Goal: Check status: Check status

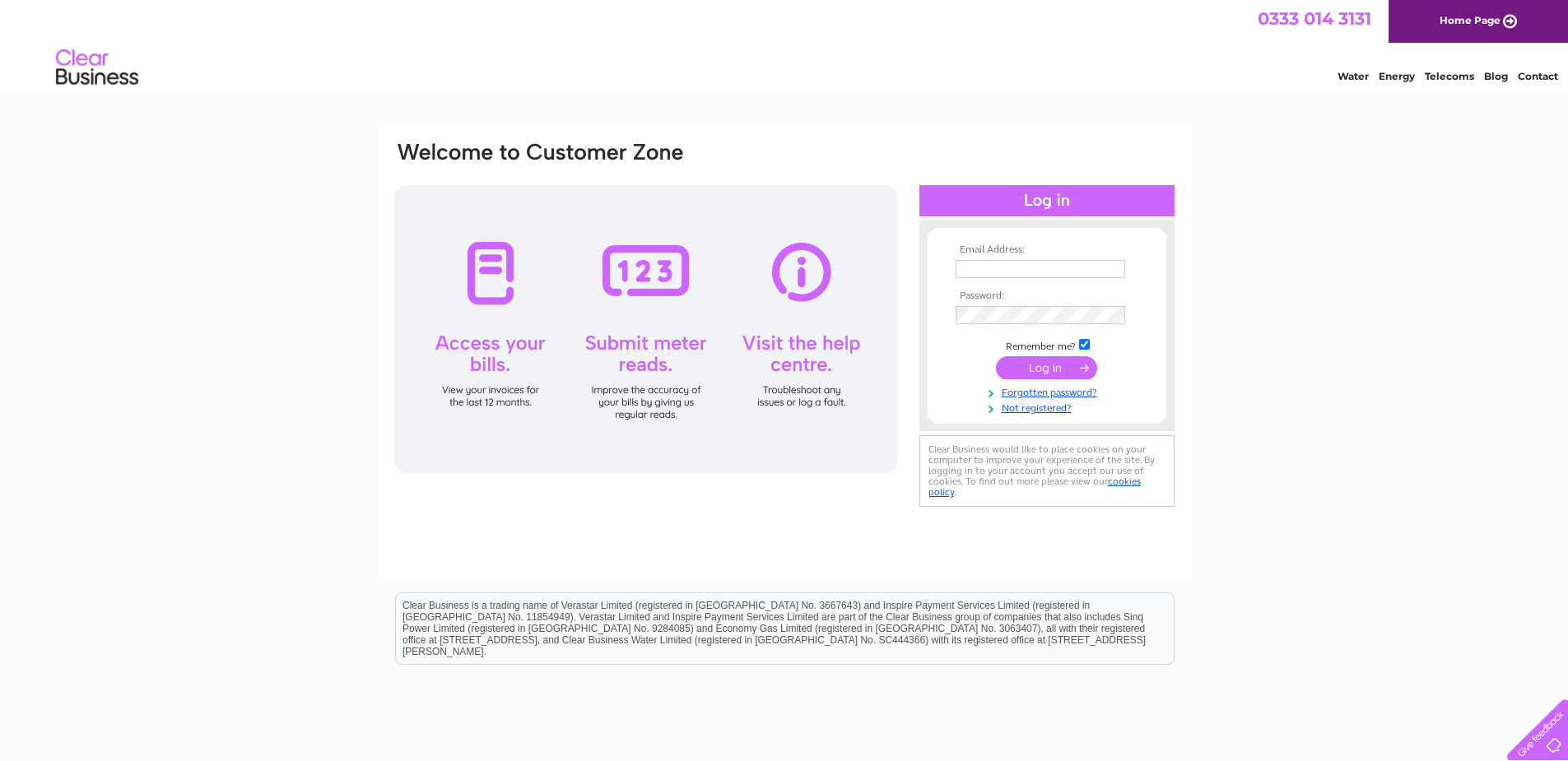
click at [1046, 269] on input "text" at bounding box center [1041, 269] width 170 height 18
type input "ashbyr@tiscali.co.uk"
click at [1055, 375] on input "submit" at bounding box center [1046, 368] width 101 height 23
click at [1043, 368] on input "submit" at bounding box center [1046, 368] width 101 height 23
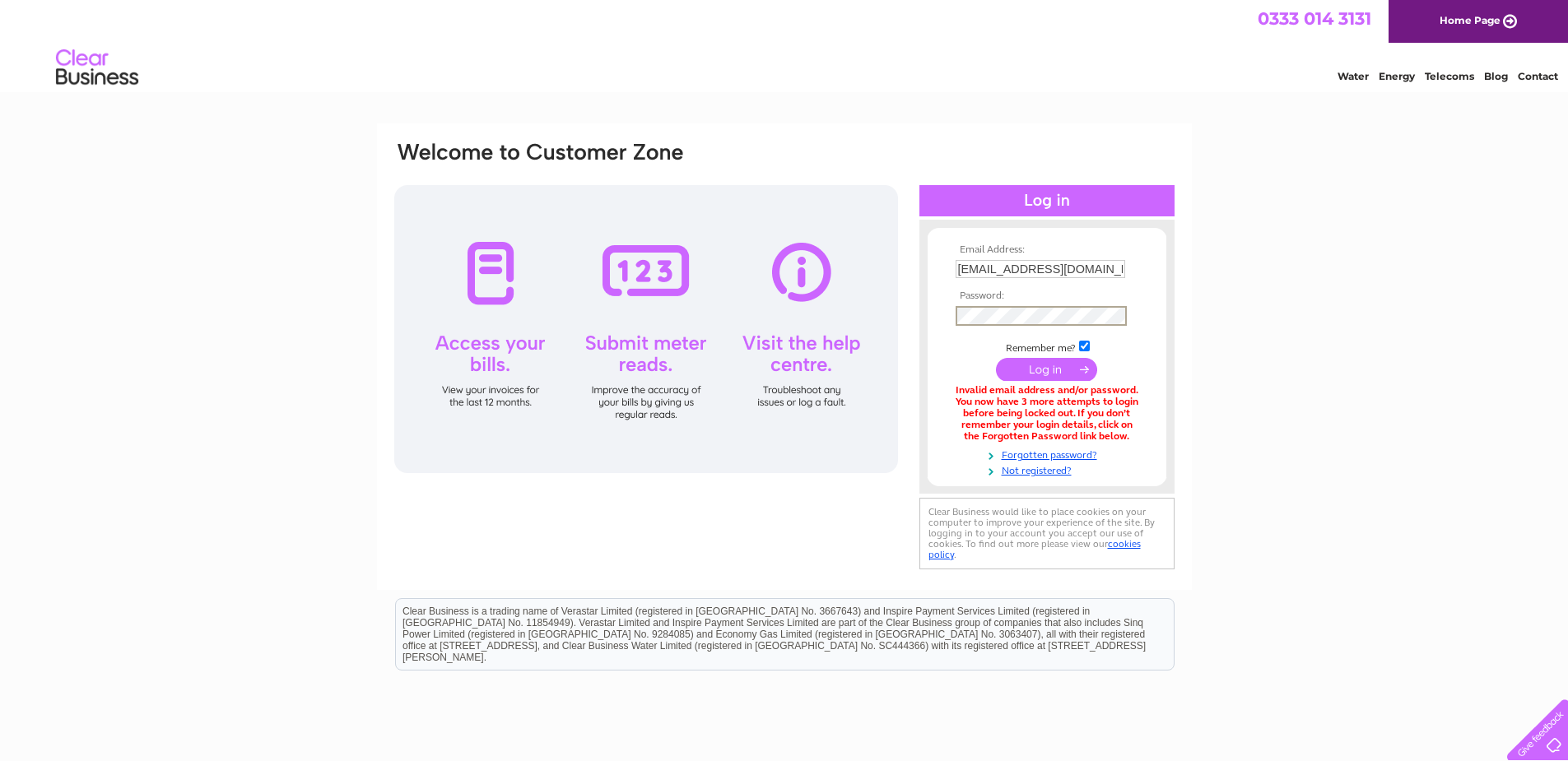
click at [1064, 366] on input "submit" at bounding box center [1046, 369] width 101 height 23
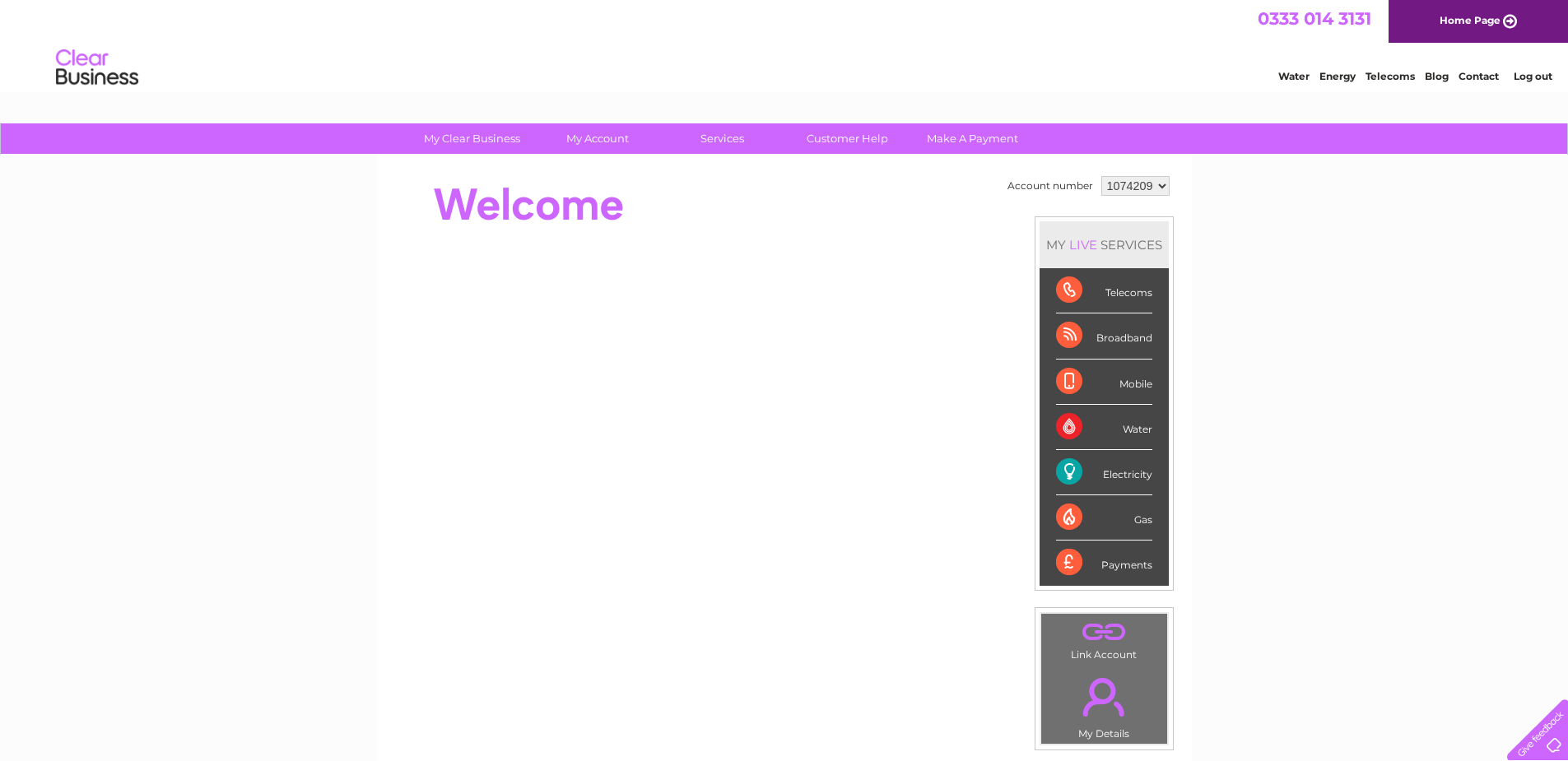
click at [1064, 470] on div "Electricity" at bounding box center [1104, 472] width 96 height 45
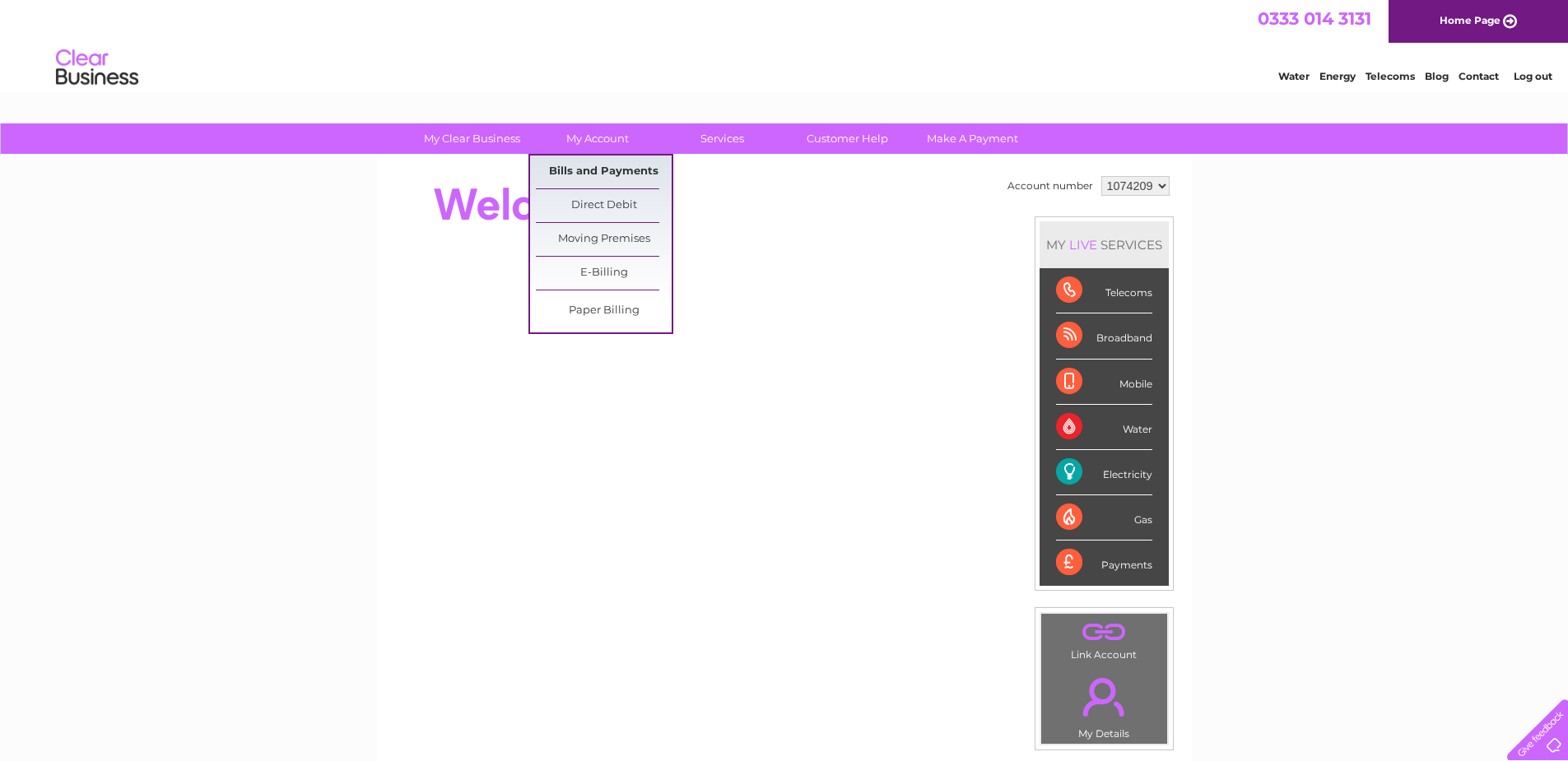
click at [615, 167] on link "Bills and Payments" at bounding box center [603, 172] width 136 height 33
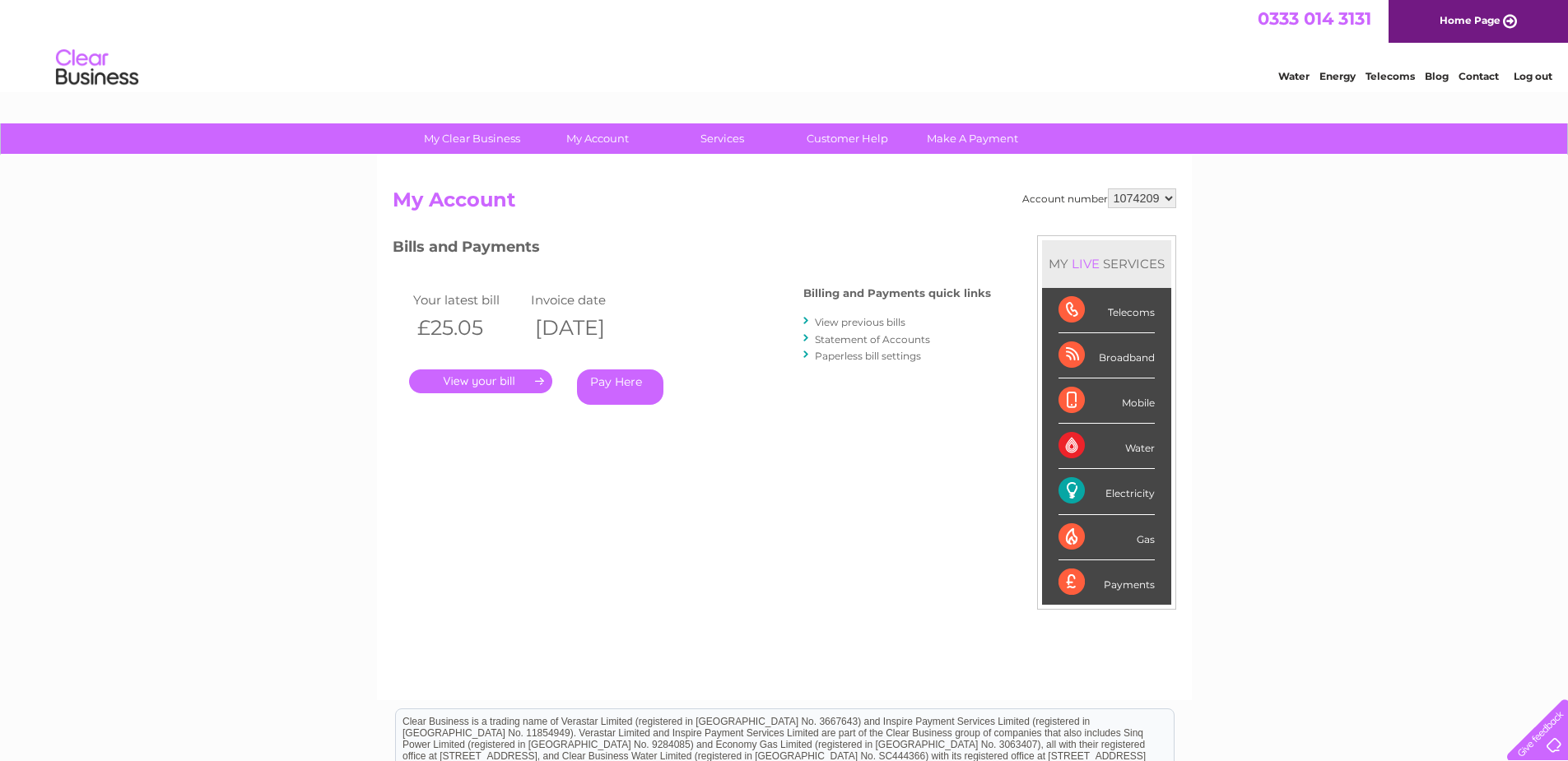
click at [473, 383] on link "." at bounding box center [480, 381] width 143 height 24
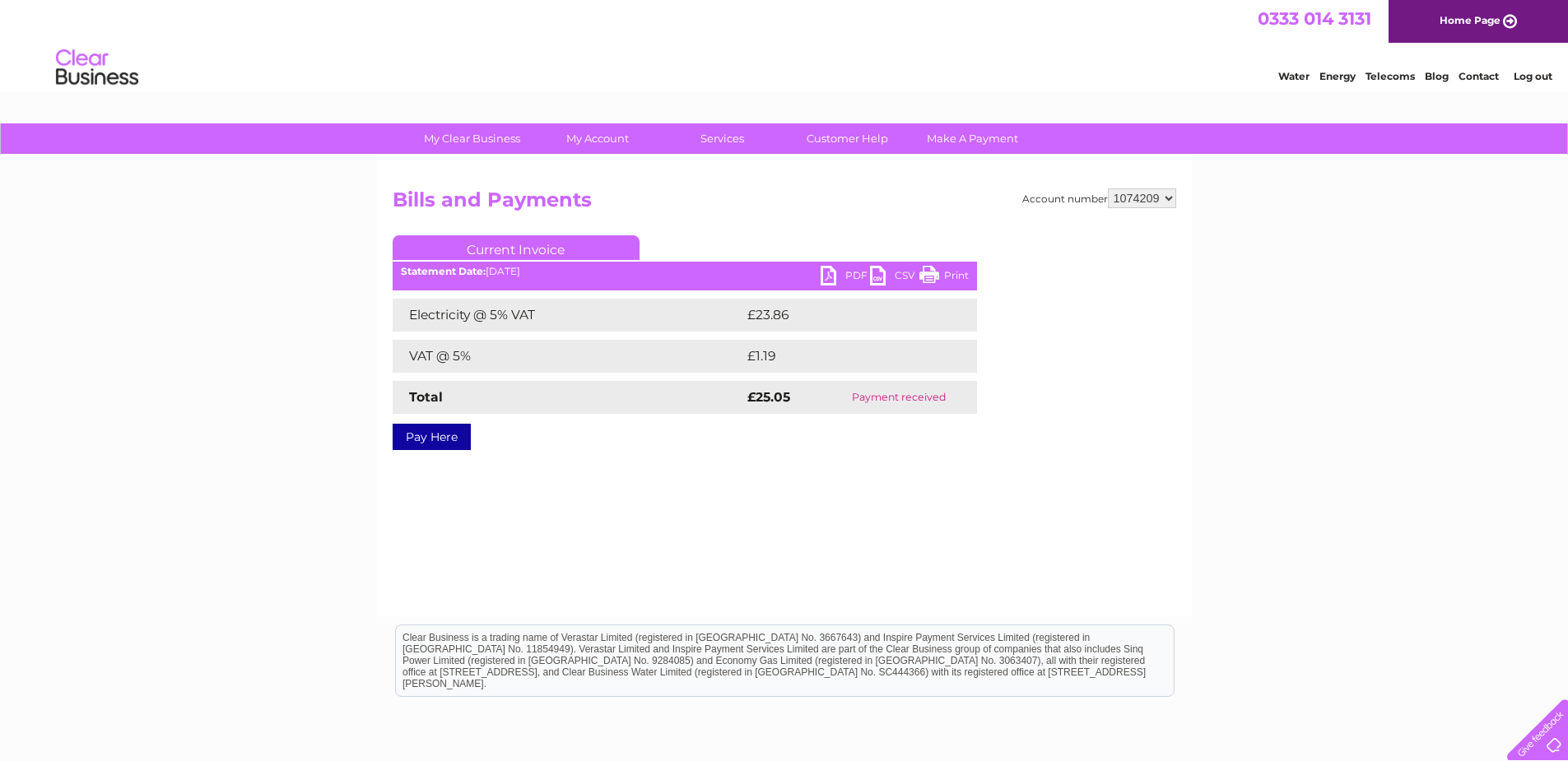
drag, startPoint x: 934, startPoint y: 274, endPoint x: 242, endPoint y: 12, distance: 739.9
click at [934, 274] on link "Print" at bounding box center [944, 277] width 50 height 24
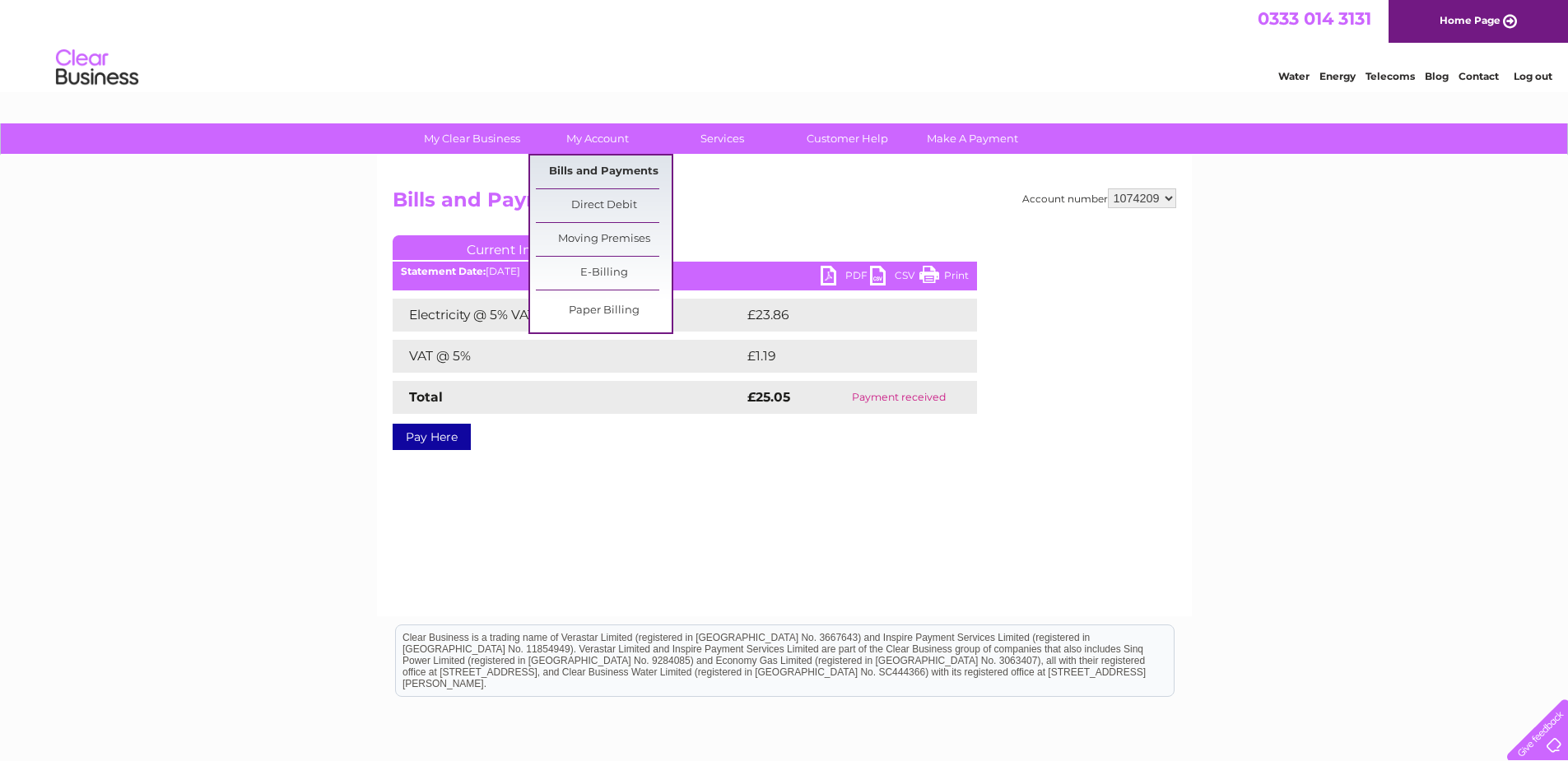
click at [626, 164] on link "Bills and Payments" at bounding box center [603, 172] width 136 height 33
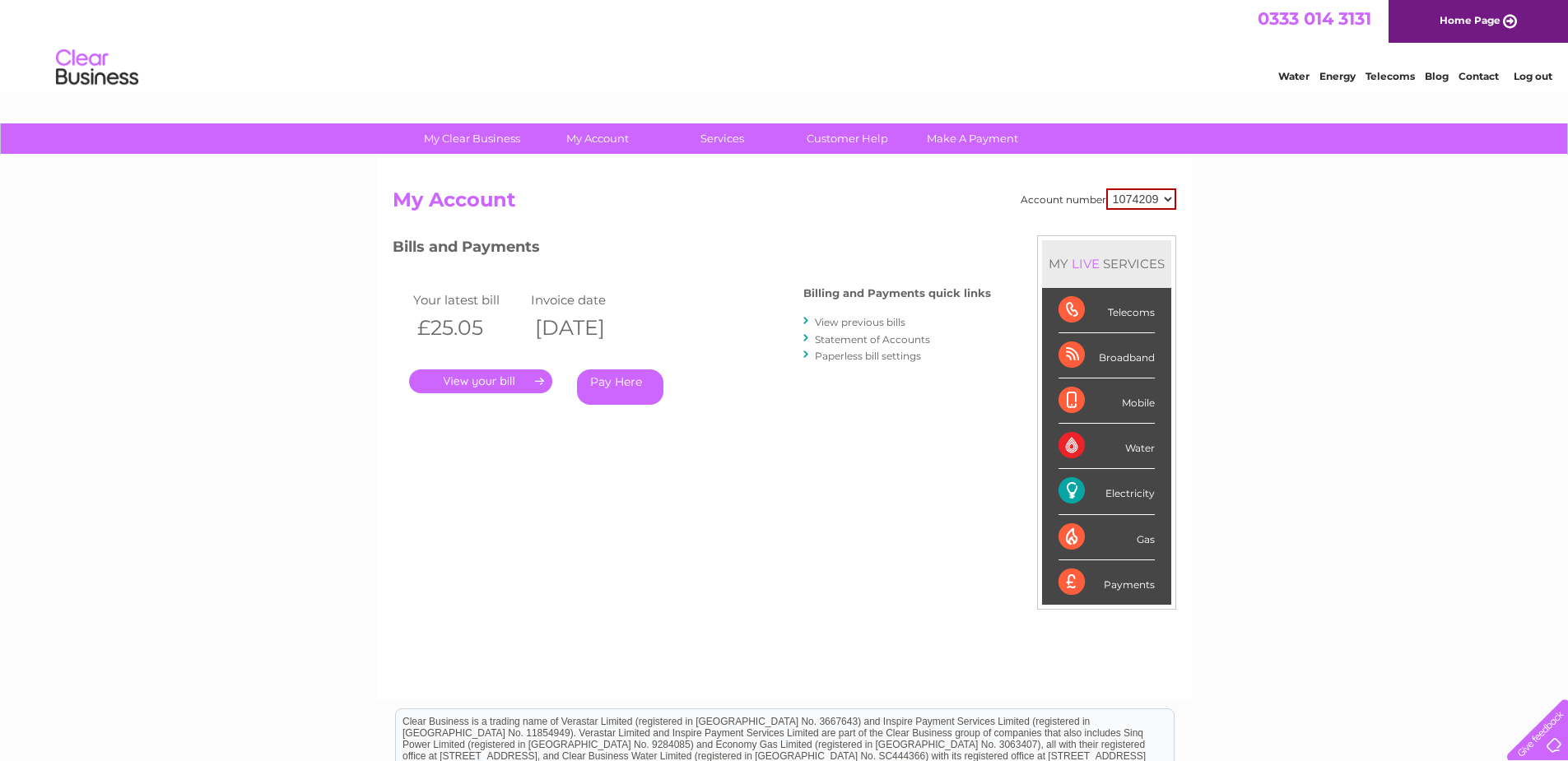
click at [831, 325] on link "View previous bills" at bounding box center [860, 322] width 90 height 12
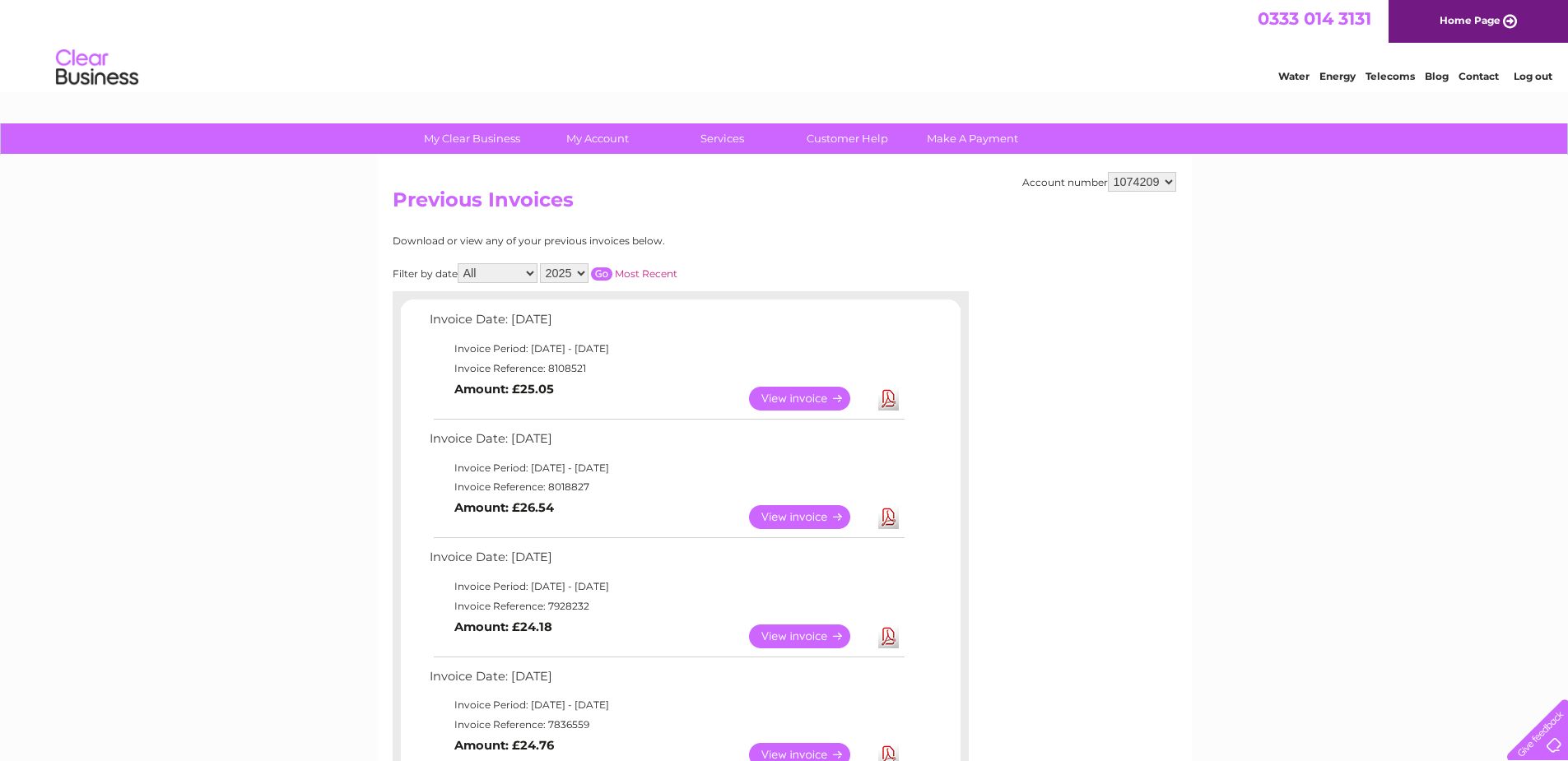
click at [813, 510] on link "View" at bounding box center [809, 517] width 121 height 24
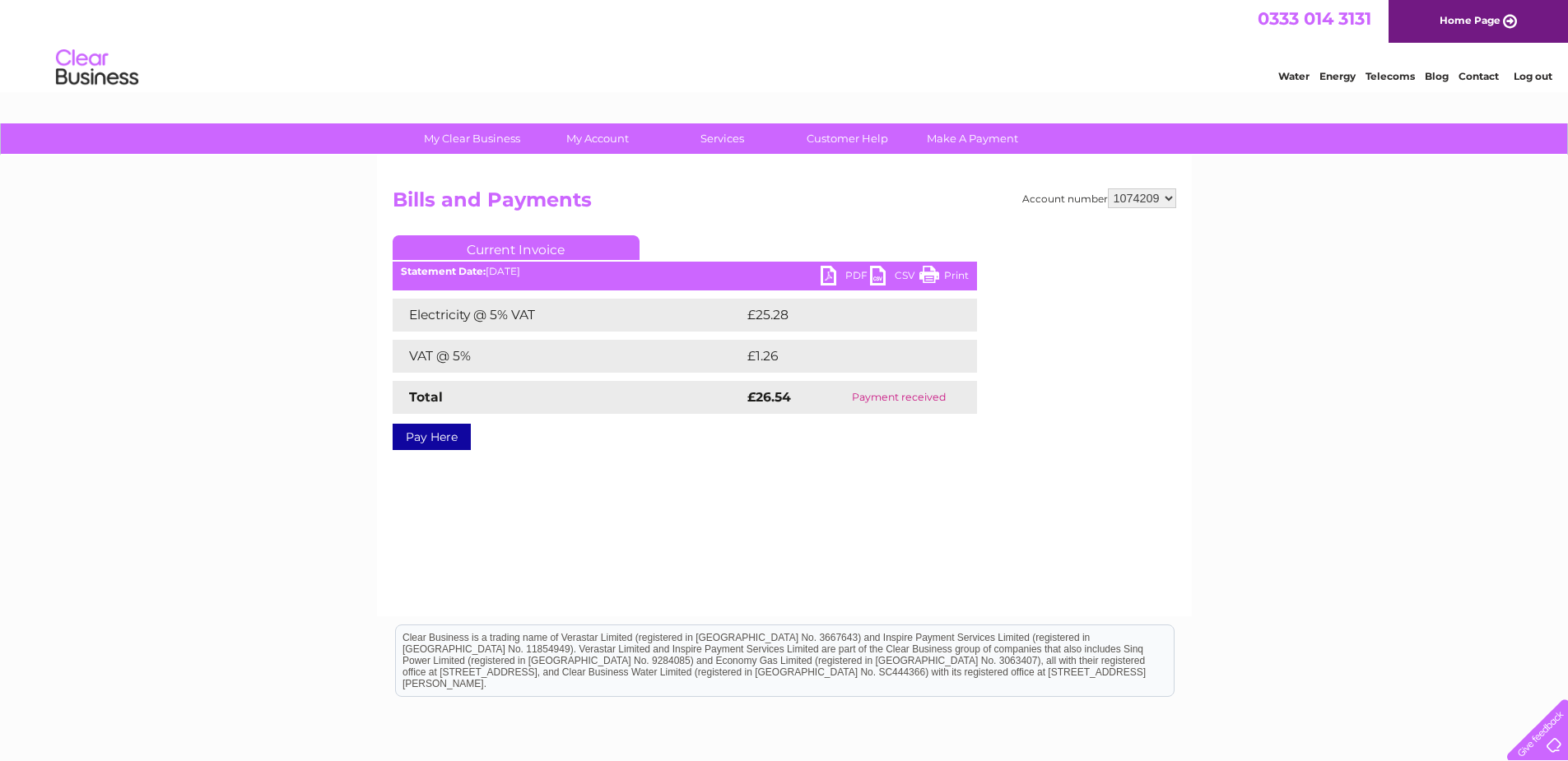
click at [932, 272] on link "Print" at bounding box center [944, 277] width 50 height 24
click at [1517, 76] on link "Log out" at bounding box center [1533, 76] width 39 height 12
